Goal: Find specific page/section: Find specific page/section

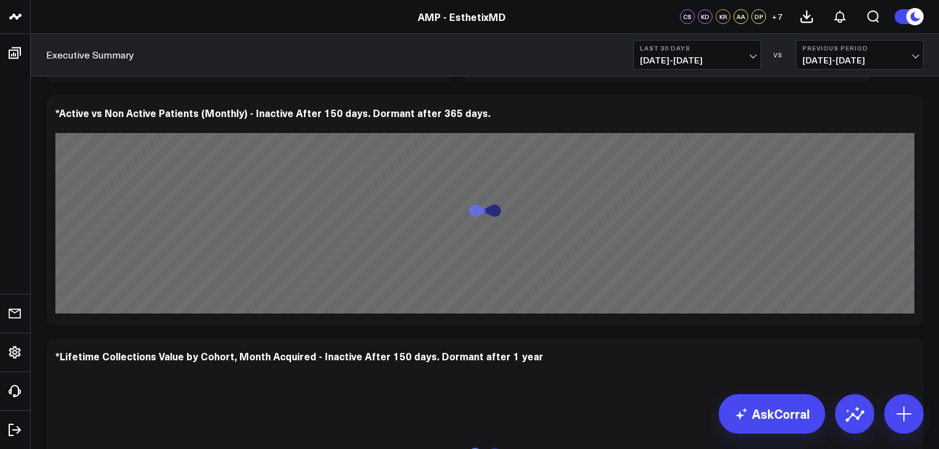
scroll to position [3735, 0]
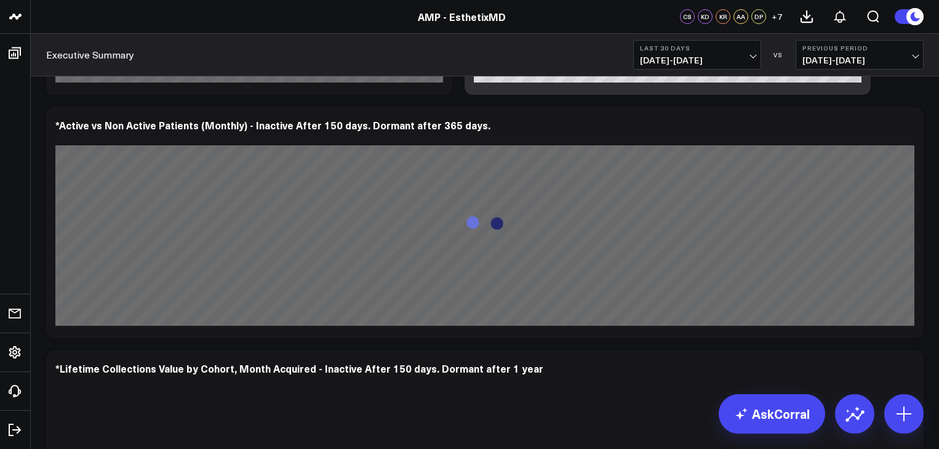
click at [912, 54] on button "Previous Period [DATE] - [DATE]" at bounding box center [860, 55] width 128 height 30
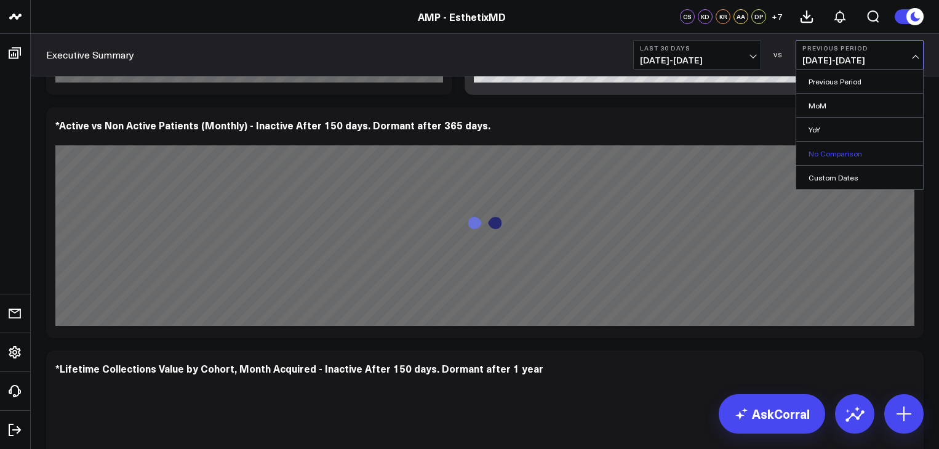
click at [860, 146] on link "No Comparison" at bounding box center [859, 153] width 127 height 23
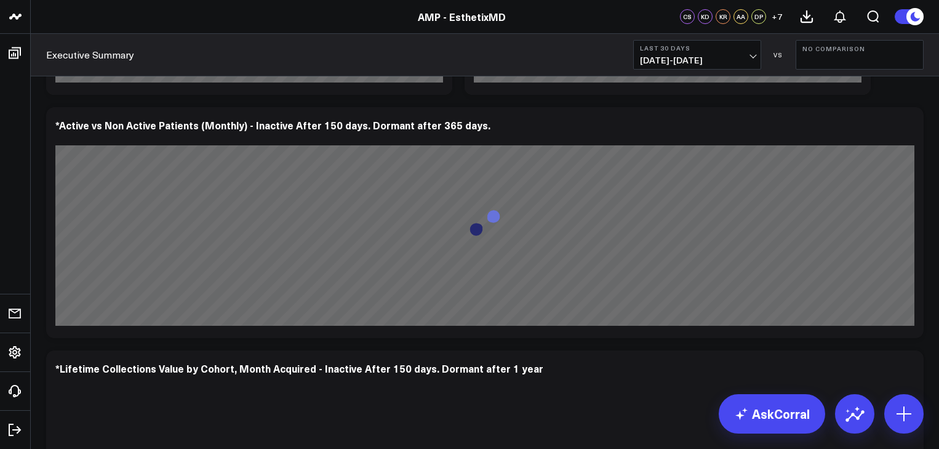
click at [751, 55] on span "[DATE] - [DATE]" at bounding box center [697, 60] width 114 height 10
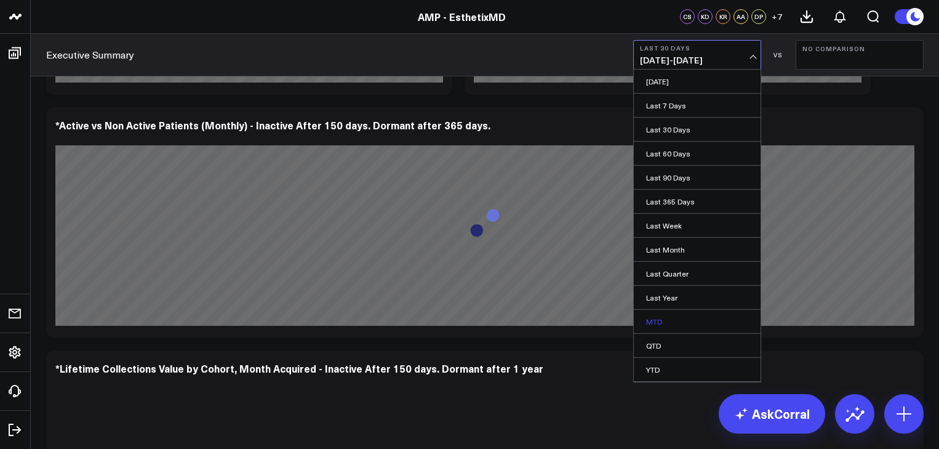
click at [663, 319] on link "MTD" at bounding box center [697, 321] width 127 height 23
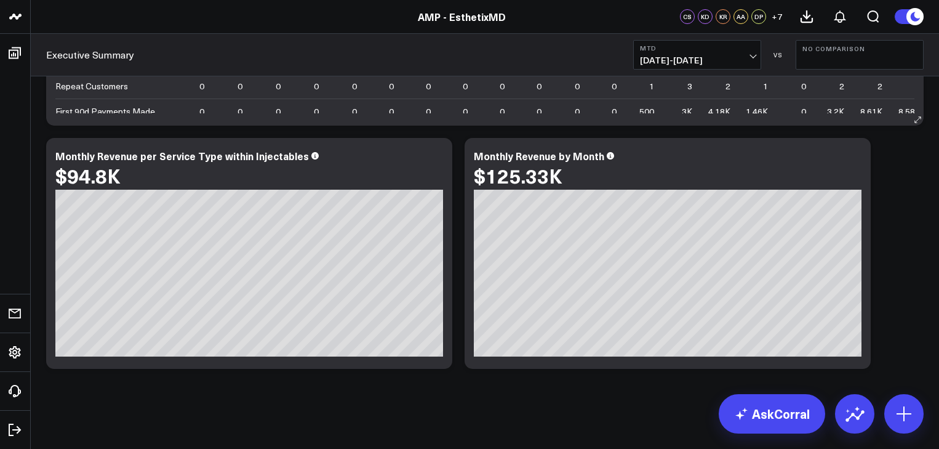
scroll to position [5196, 0]
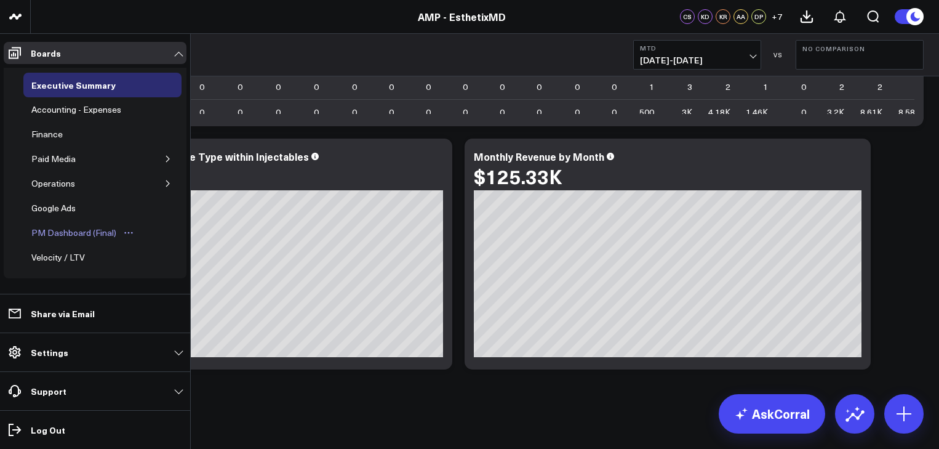
click at [52, 226] on div "PM Dashboard (Final)" at bounding box center [73, 232] width 91 height 15
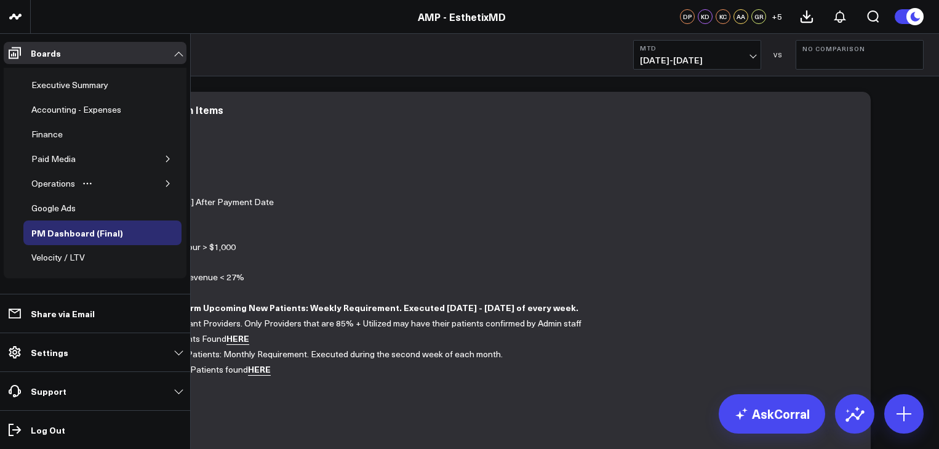
click at [162, 177] on button "button" at bounding box center [168, 183] width 12 height 12
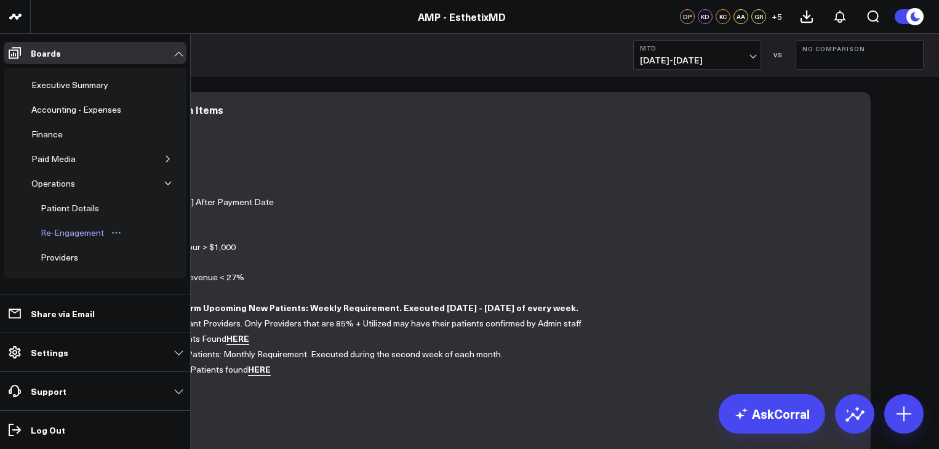
click at [100, 233] on div "Re-Engagement" at bounding box center [73, 232] width 70 height 15
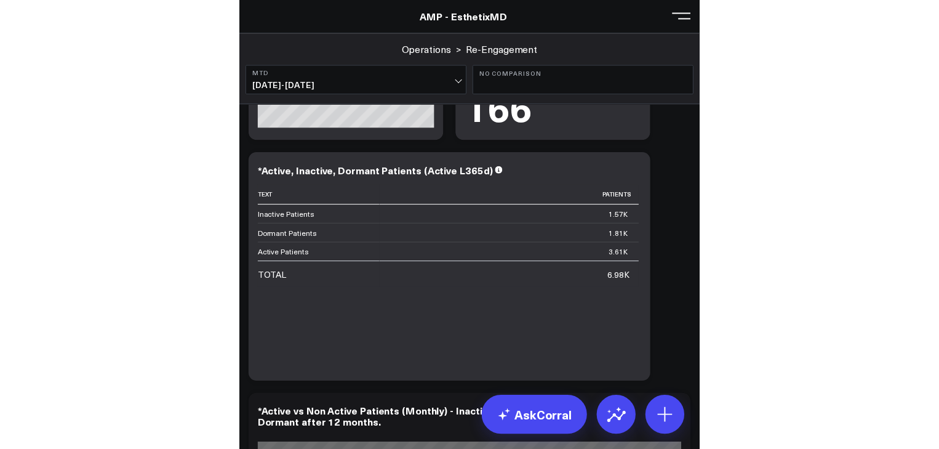
scroll to position [2409, 0]
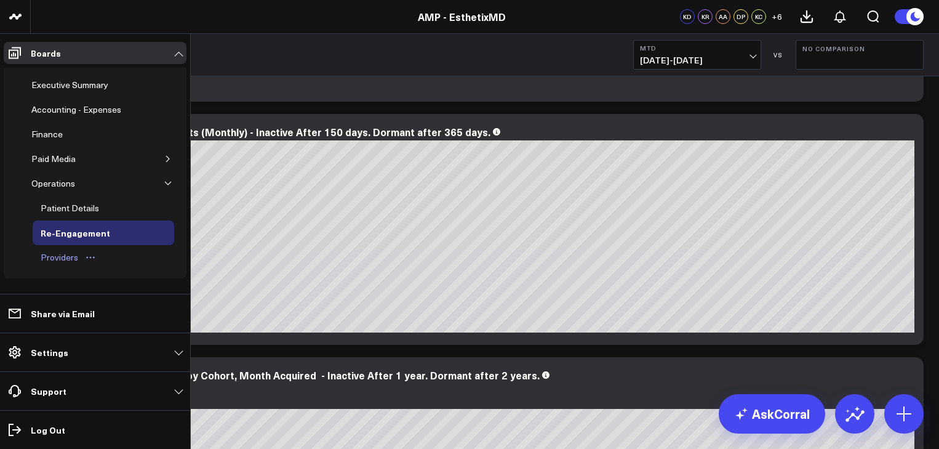
click at [65, 253] on div "Providers" at bounding box center [60, 257] width 44 height 15
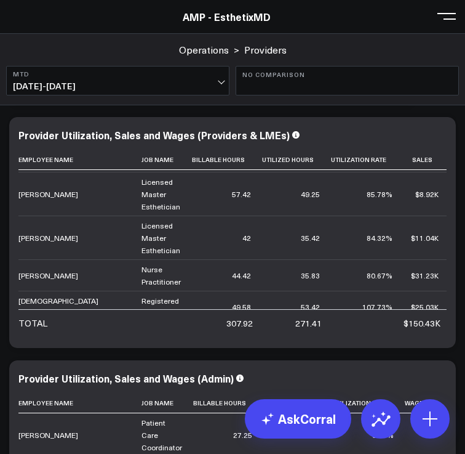
scroll to position [140, 0]
